Goal: Task Accomplishment & Management: Use online tool/utility

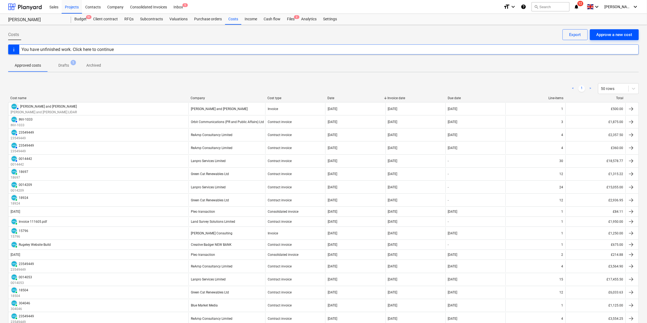
click at [320, 36] on div "Approve a new cost" at bounding box center [614, 34] width 36 height 7
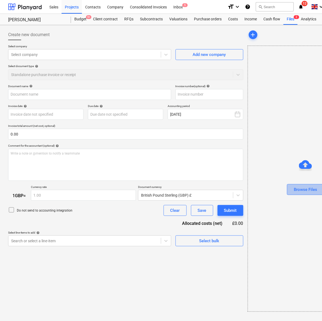
click at [311, 184] on button "Browse Files" at bounding box center [305, 189] width 37 height 11
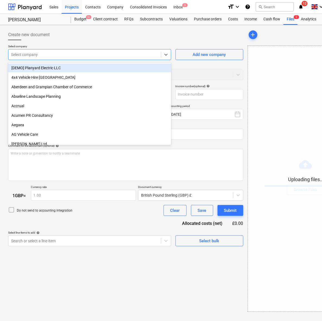
click at [91, 55] on div at bounding box center [84, 54] width 147 height 5
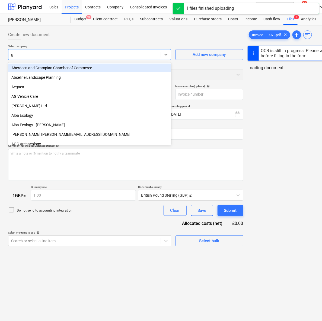
type input "gr"
type input "Invoice - 19074 Galileo Empower UK Limited - Rugeley.pdf"
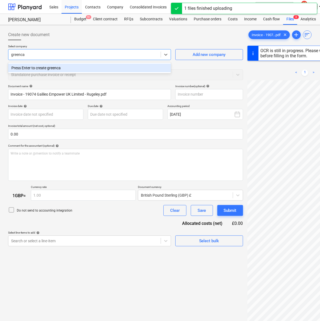
type input "greencat"
click at [104, 53] on div at bounding box center [84, 54] width 147 height 5
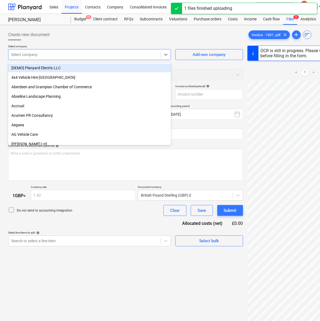
click at [97, 58] on div "Select company" at bounding box center [84, 55] width 152 height 8
type input "19074"
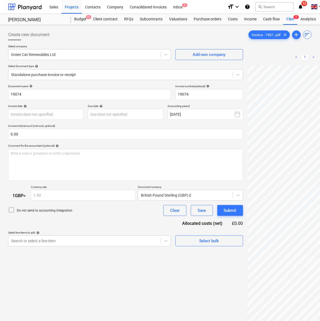
click at [122, 42] on div at bounding box center [125, 42] width 235 height 4
click at [102, 76] on div at bounding box center [120, 74] width 219 height 5
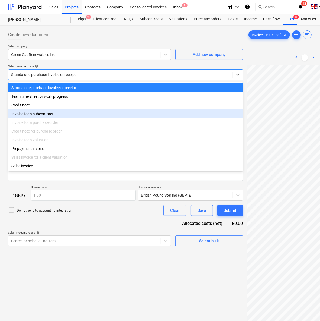
click at [92, 113] on div "Invoice for a subcontract" at bounding box center [125, 113] width 235 height 9
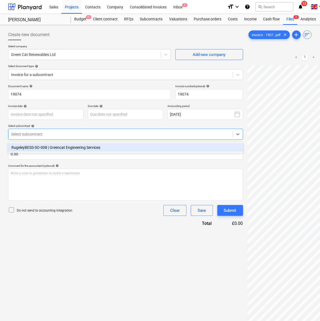
click at [68, 135] on div at bounding box center [120, 133] width 219 height 5
click at [69, 144] on div "RugeleyBESS-SO-008 | Greencat Engineering Services" at bounding box center [125, 147] width 235 height 9
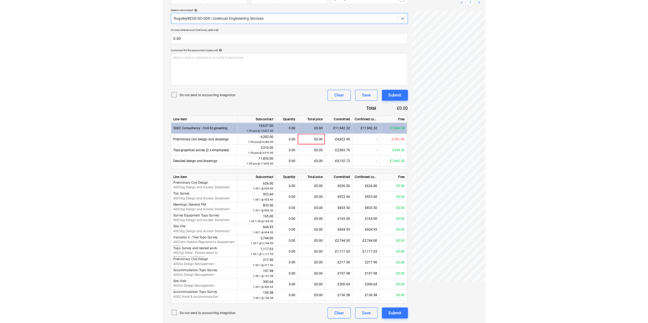
scroll to position [113, 0]
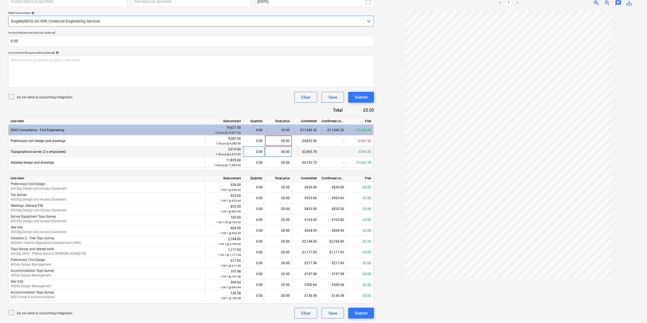
click at [278, 152] on div "£0.00" at bounding box center [278, 152] width 27 height 11
type input "448.30"
click at [257, 100] on div "Do not send to accounting integration Clear Save Submit" at bounding box center [191, 97] width 366 height 11
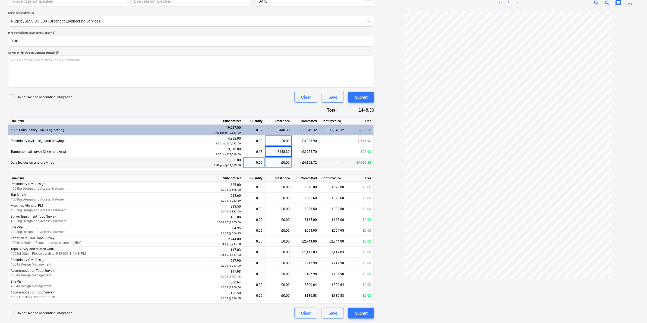
click at [283, 161] on div "£0.00" at bounding box center [278, 162] width 27 height 11
type input "1714.90"
click at [280, 104] on div "Document name help 19074 Invoice number (optional) help 19074 Invoice date help…" at bounding box center [191, 146] width 366 height 348
click at [320, 101] on div "Submit" at bounding box center [361, 97] width 13 height 7
